Goal: Navigation & Orientation: Find specific page/section

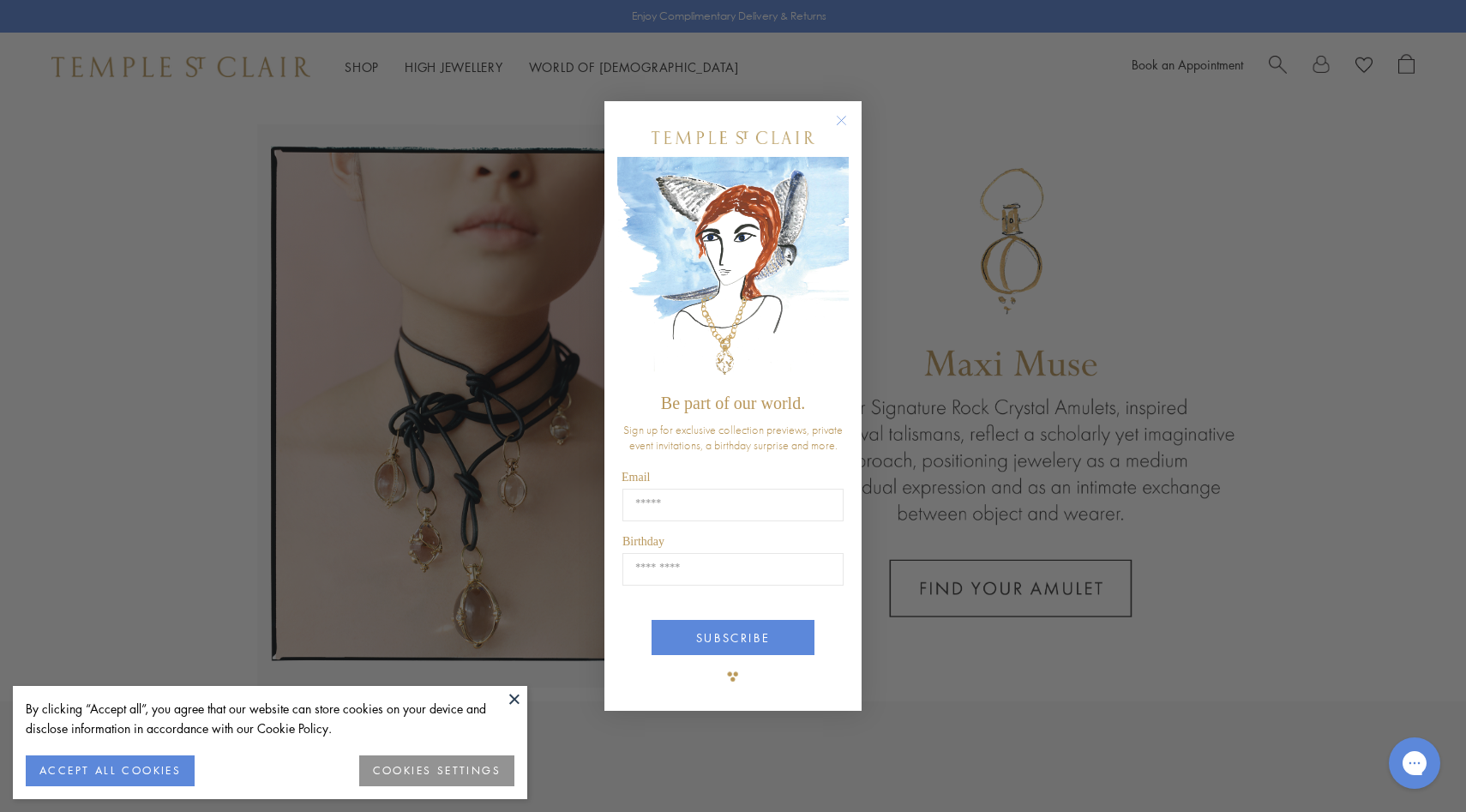
click at [839, 123] on circle "Close dialog" at bounding box center [842, 120] width 21 height 21
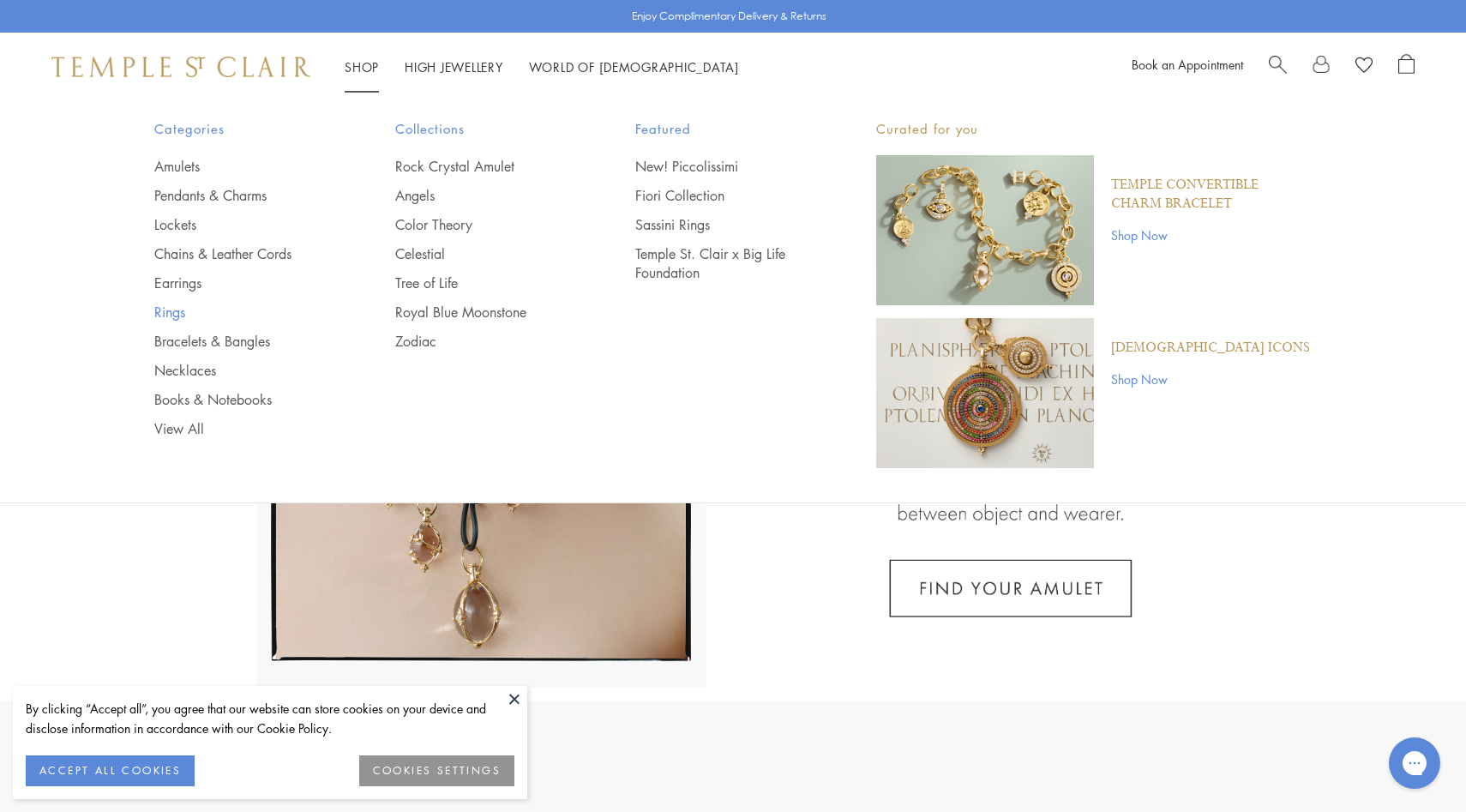
click at [179, 314] on link "Rings" at bounding box center [241, 312] width 173 height 19
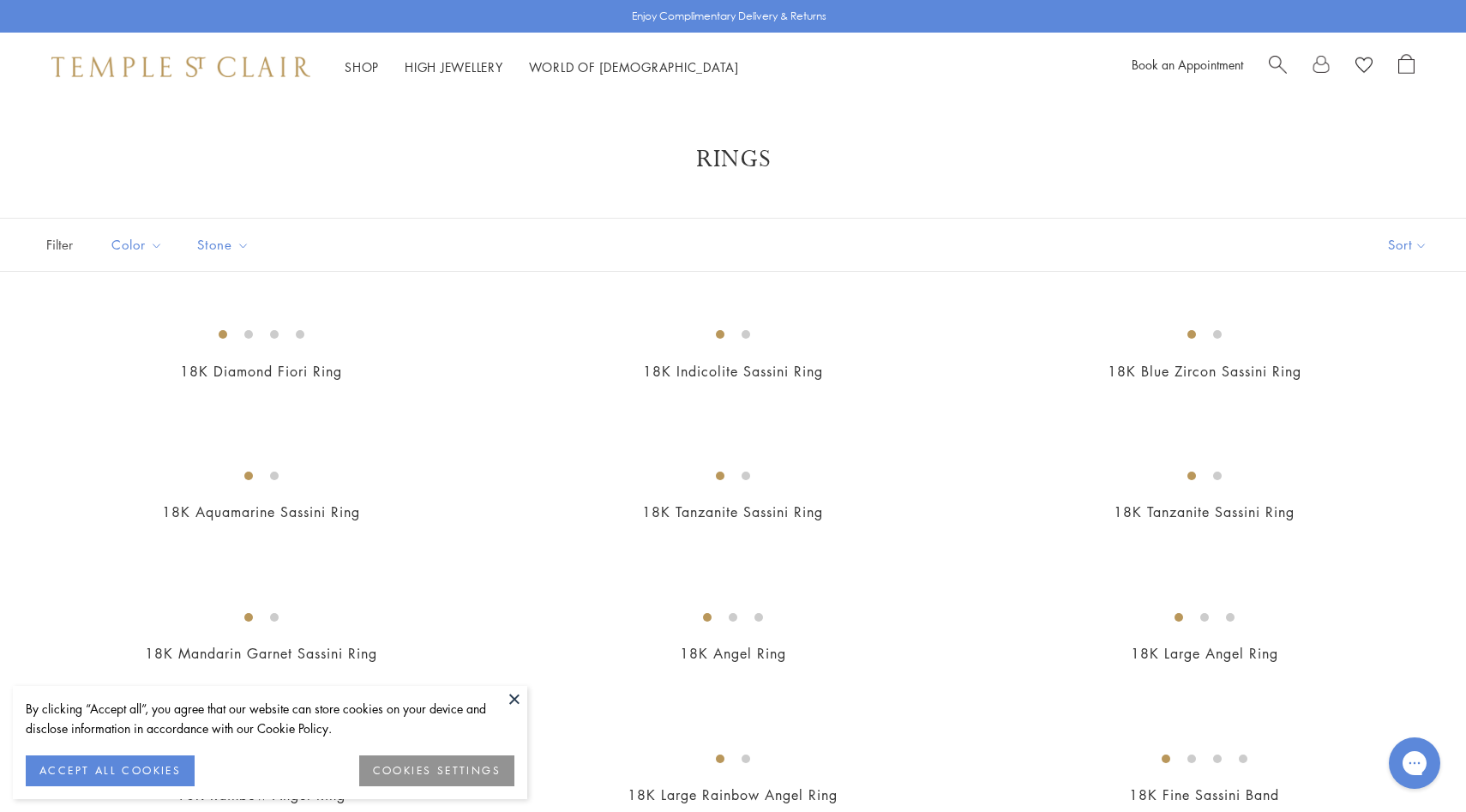
click at [379, 769] on button "COOKIES SETTINGS" at bounding box center [437, 771] width 155 height 31
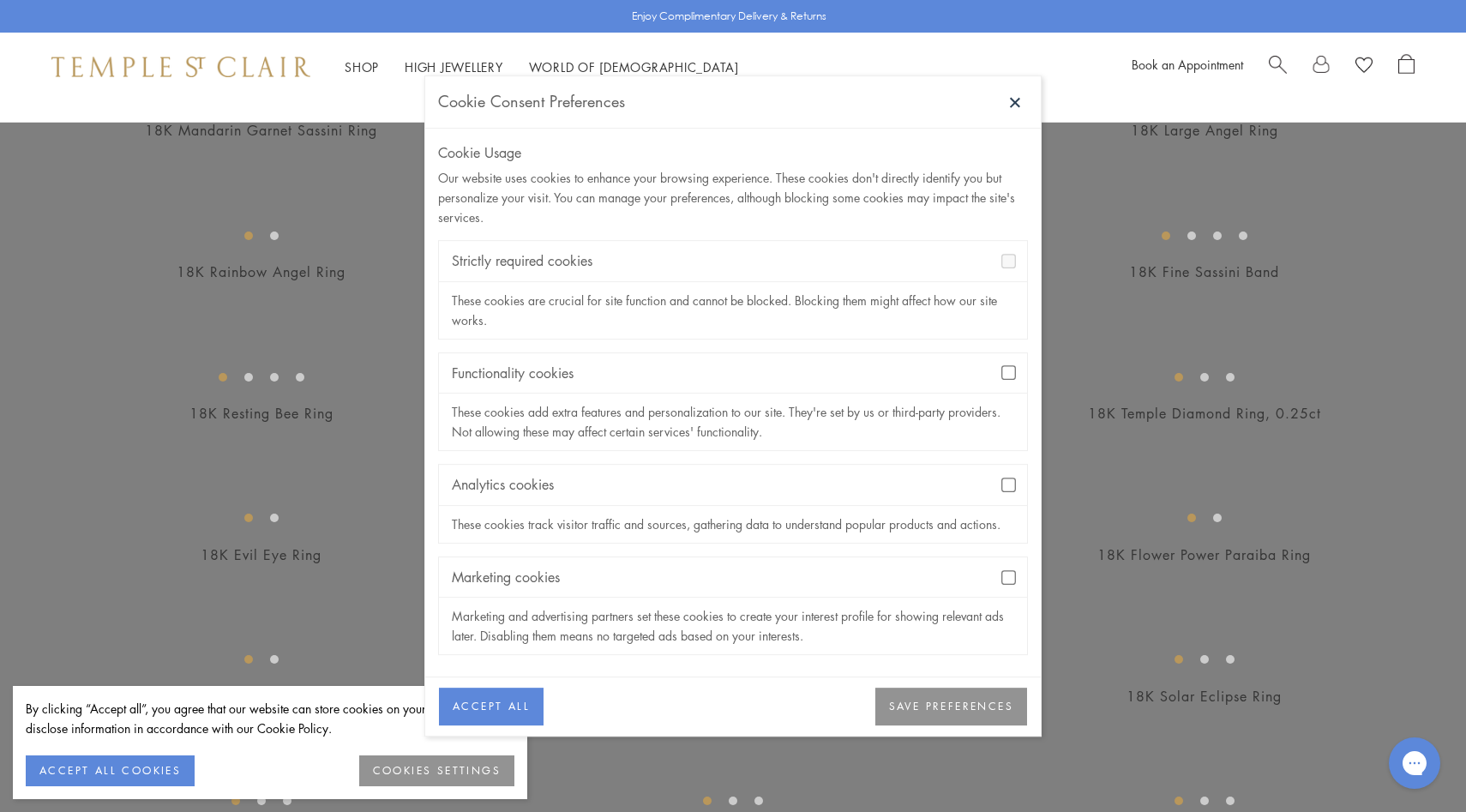
scroll to position [486, 0]
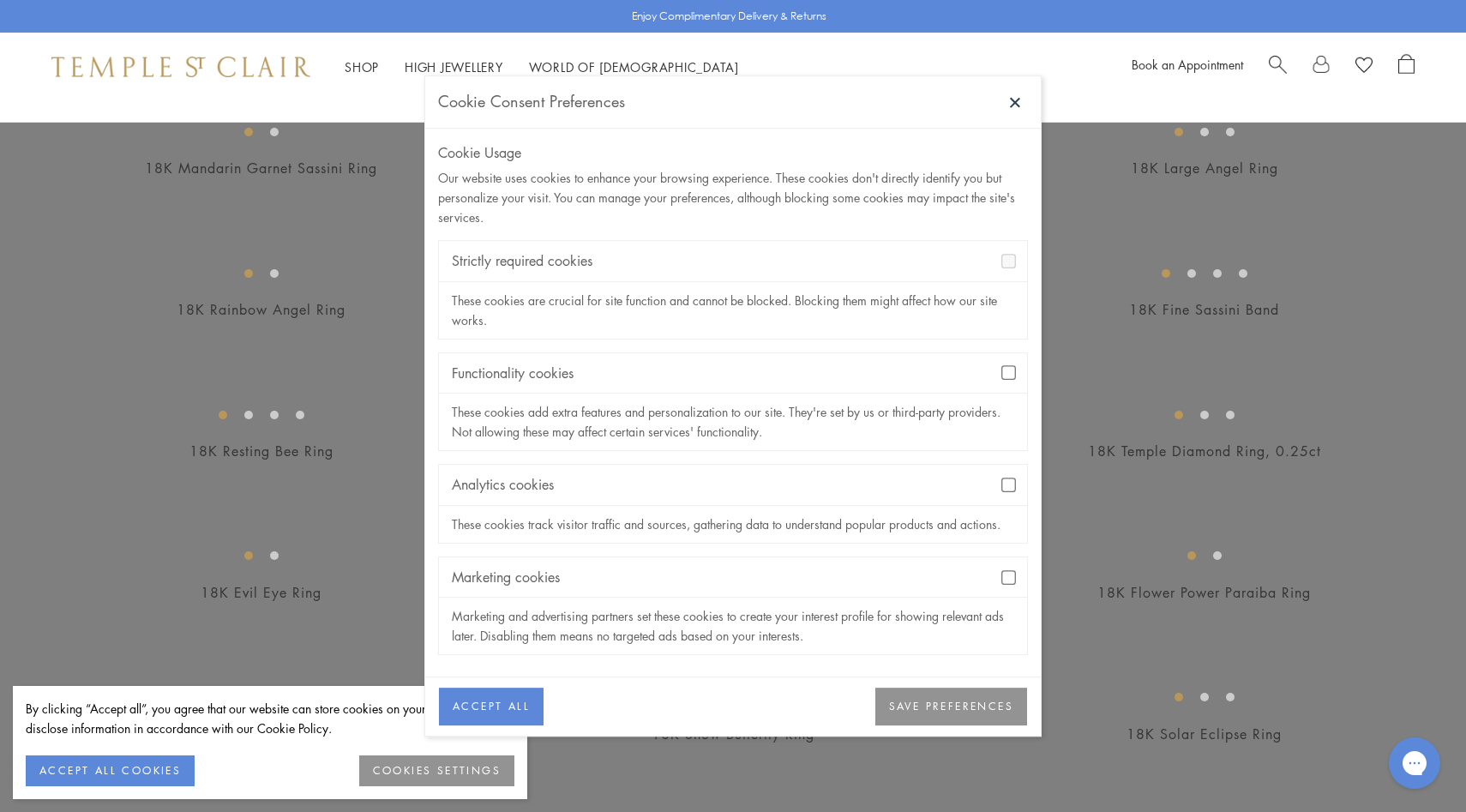
click at [919, 706] on button "SAVE PREFERENCES" at bounding box center [952, 708] width 152 height 38
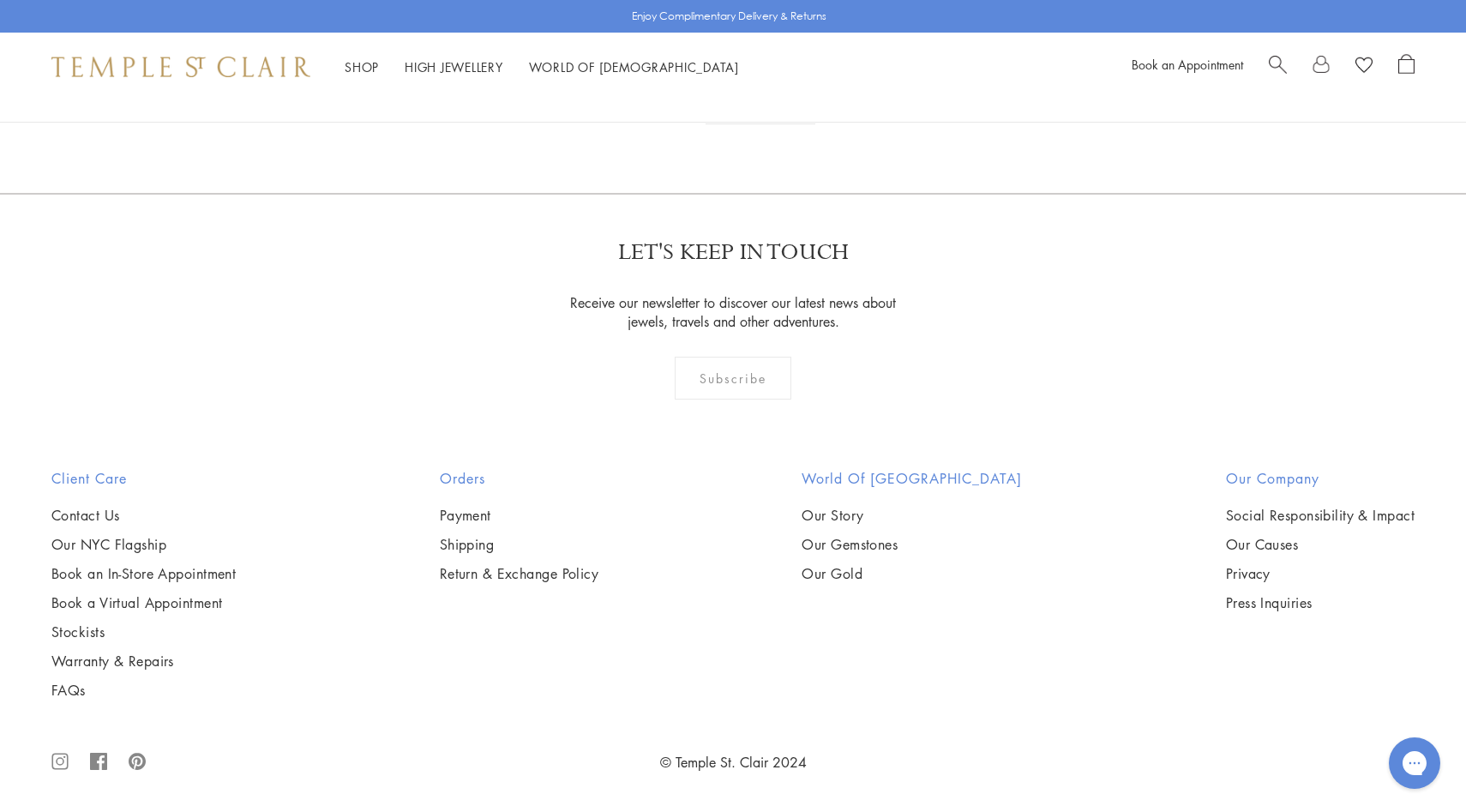
scroll to position [8471, 0]
click at [734, 124] on link "2" at bounding box center [734, 100] width 57 height 47
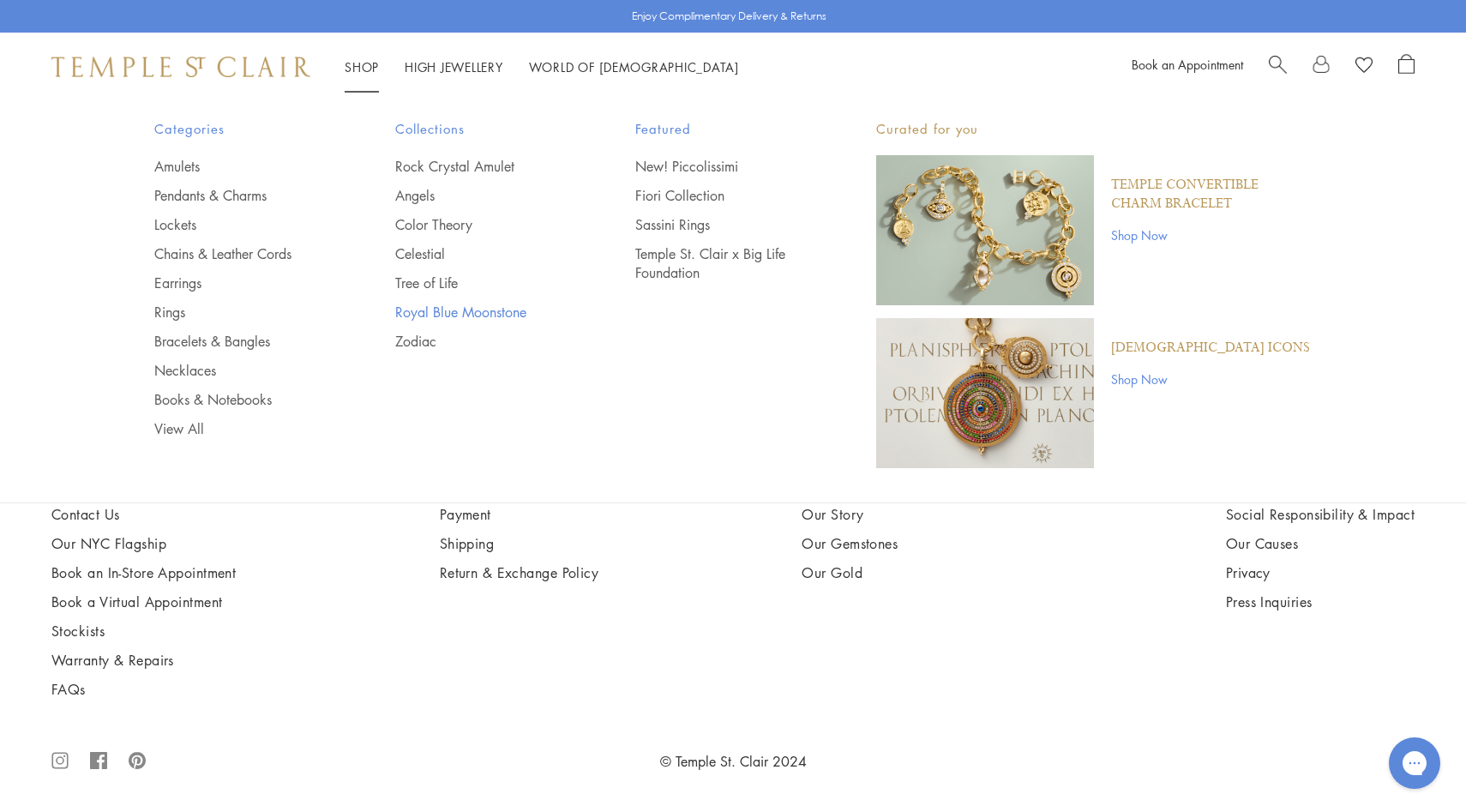
click at [437, 312] on link "Royal Blue Moonstone" at bounding box center [481, 312] width 173 height 19
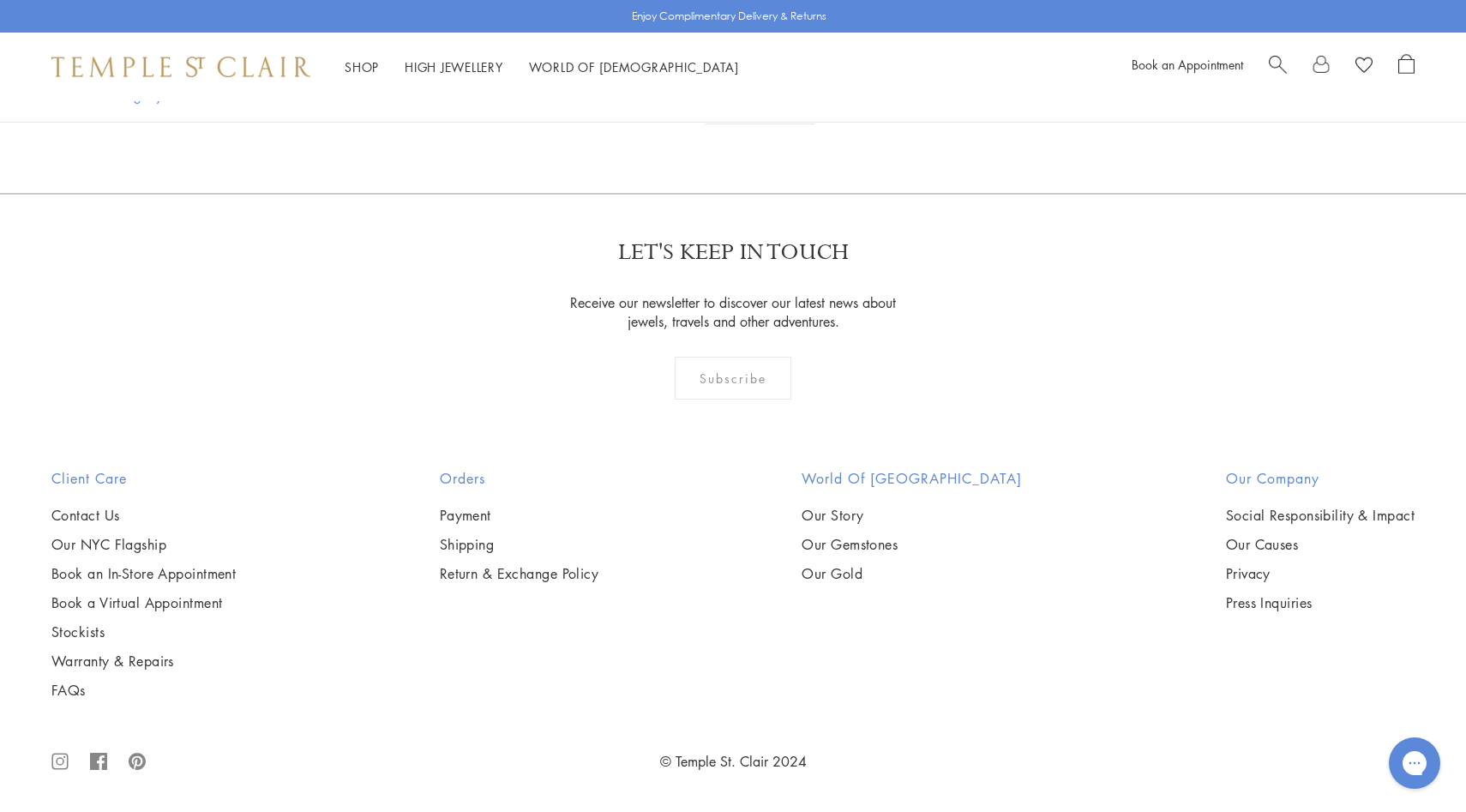
scroll to position [9871, 0]
click at [733, 124] on link "2" at bounding box center [734, 100] width 57 height 47
click at [737, 123] on link "1" at bounding box center [733, 99] width 57 height 47
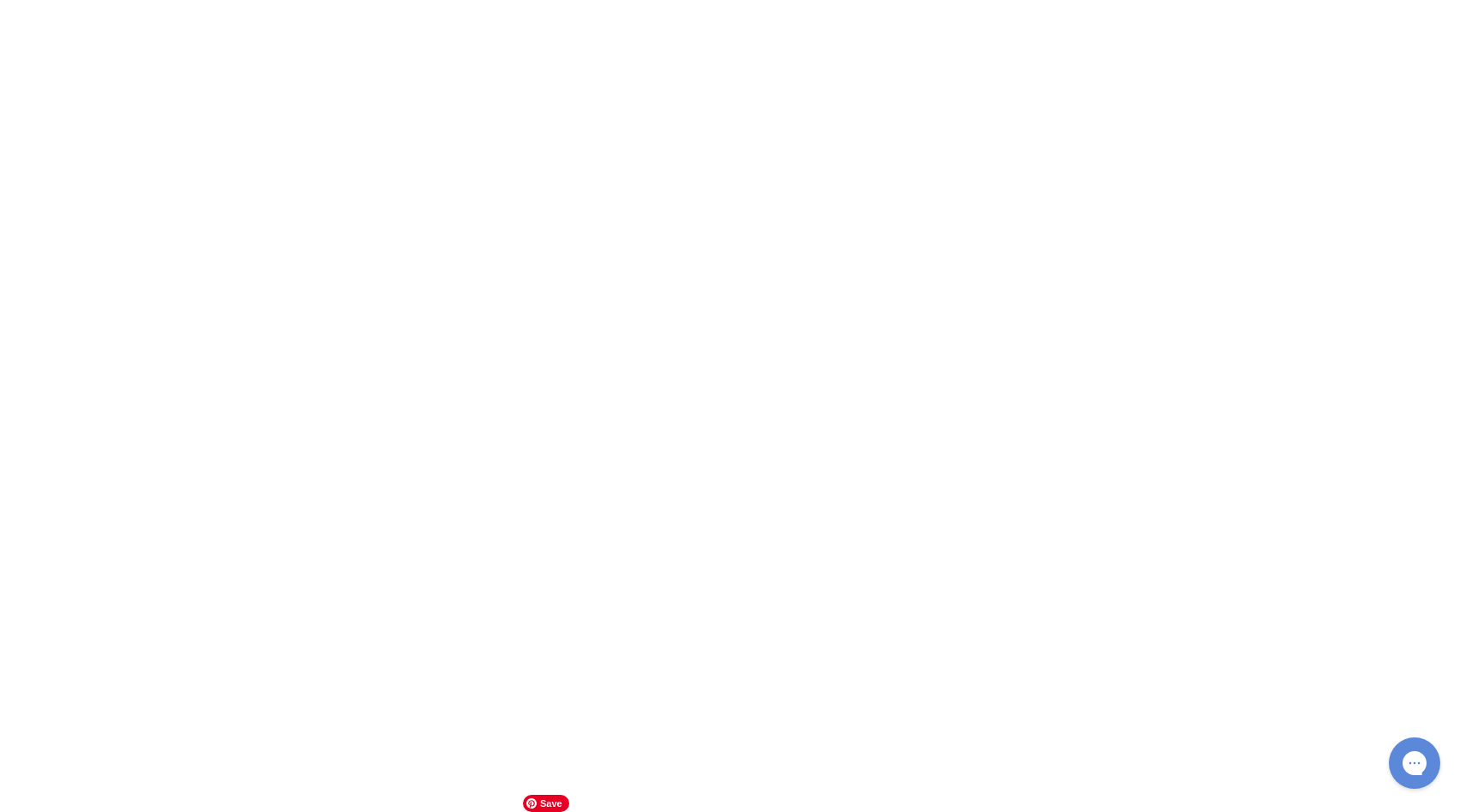
scroll to position [7019, 0]
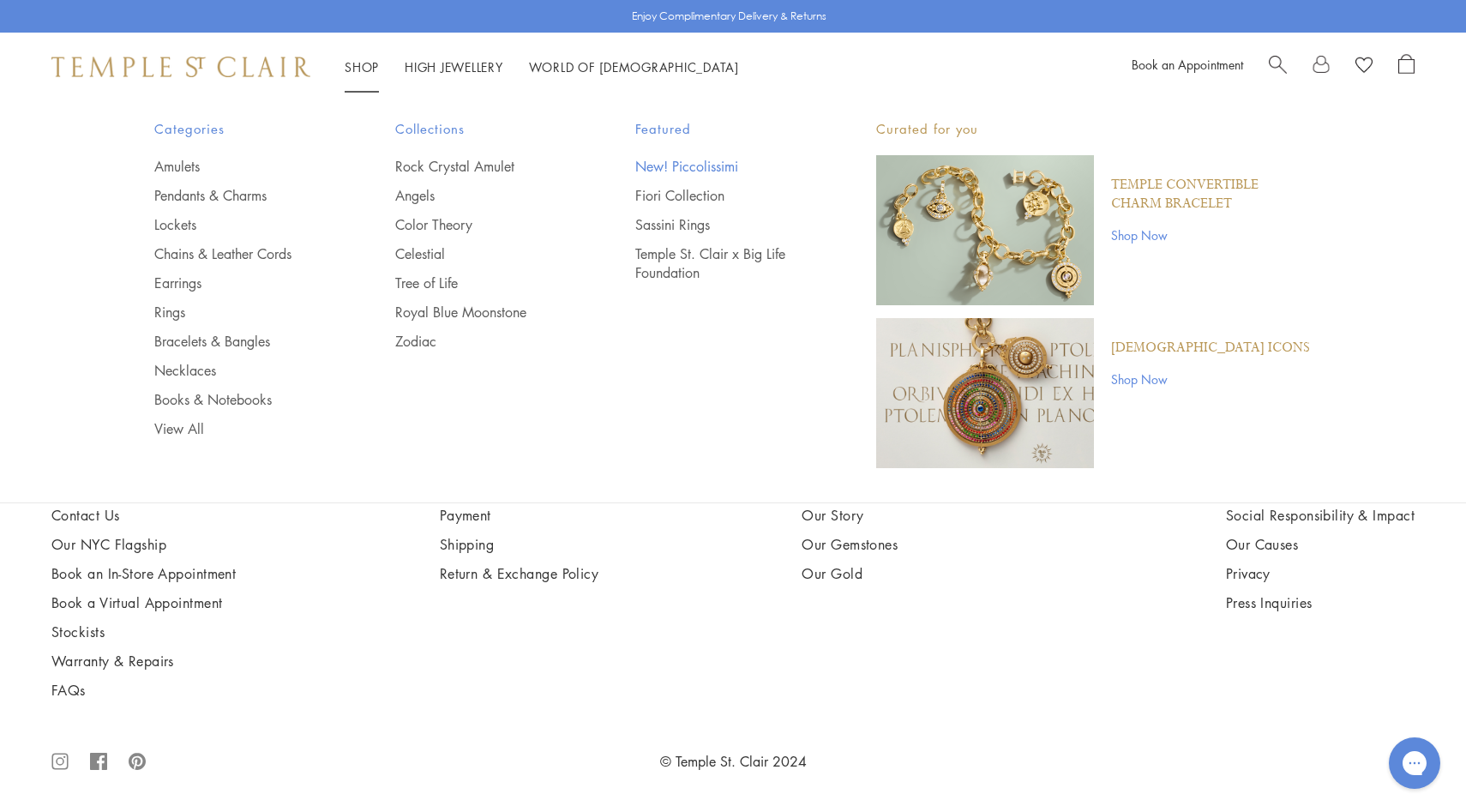
click at [693, 167] on link "New! Piccolissimi" at bounding box center [721, 167] width 173 height 19
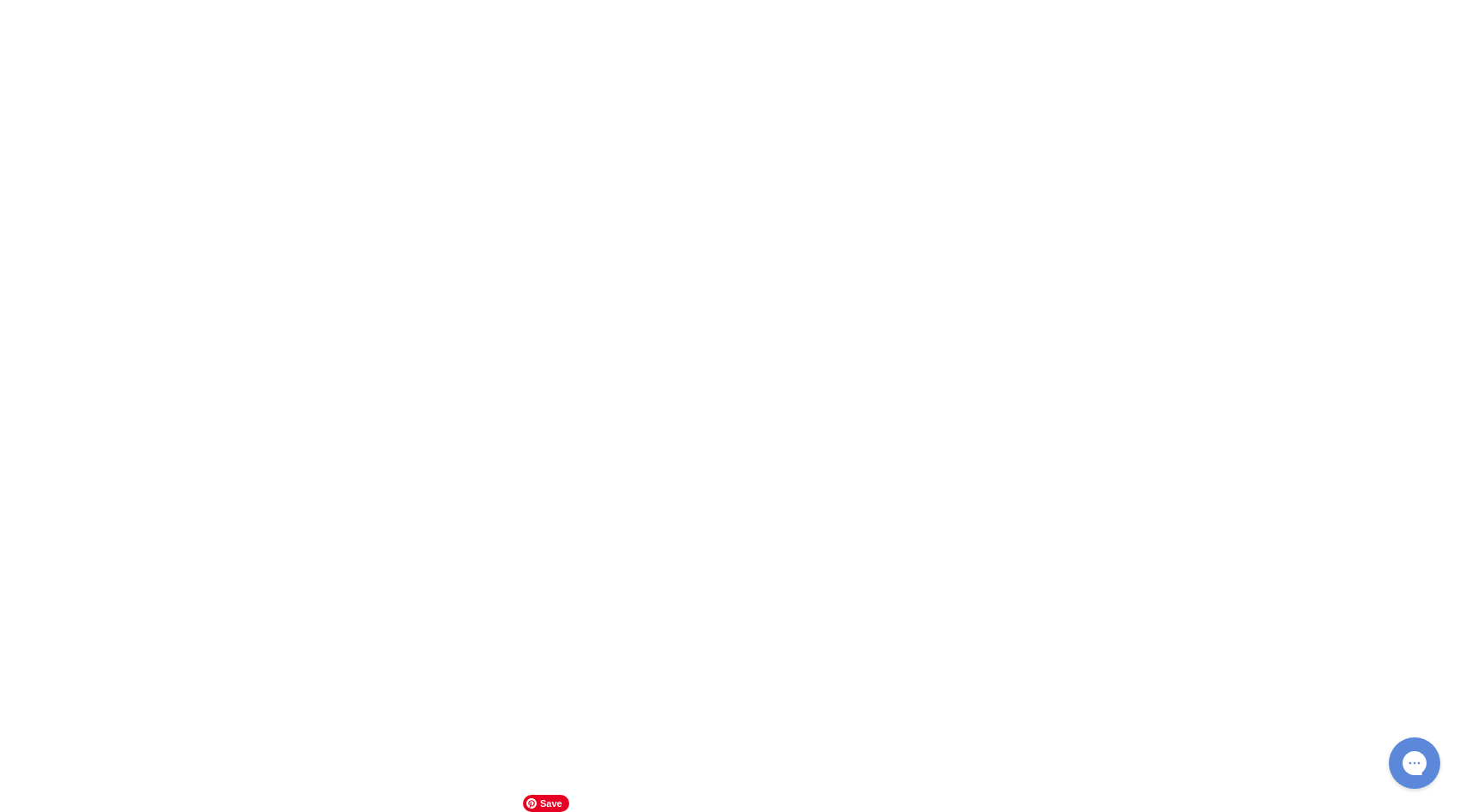
scroll to position [5029, 0]
